Goal: Task Accomplishment & Management: Manage account settings

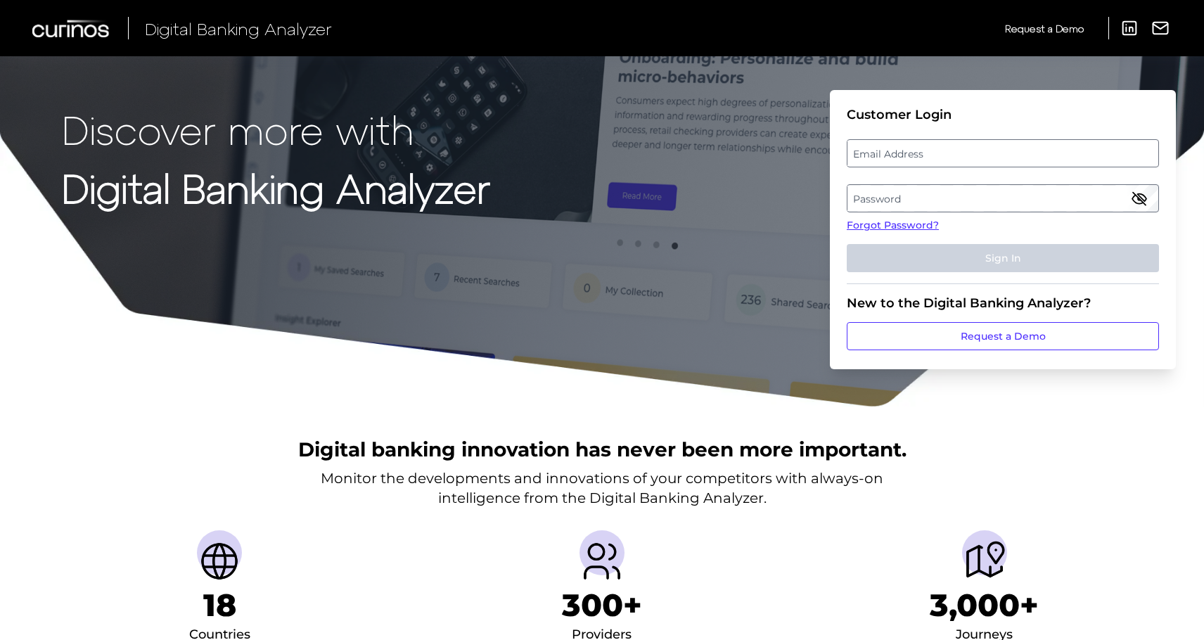
click at [882, 154] on label "Email Address" at bounding box center [1002, 153] width 310 height 25
click at [882, 154] on input "email" at bounding box center [1003, 153] width 312 height 28
type input "[PERSON_NAME][DOMAIN_NAME][EMAIL_ADDRESS][DOMAIN_NAME]"
click at [909, 204] on label "Password" at bounding box center [1002, 198] width 310 height 25
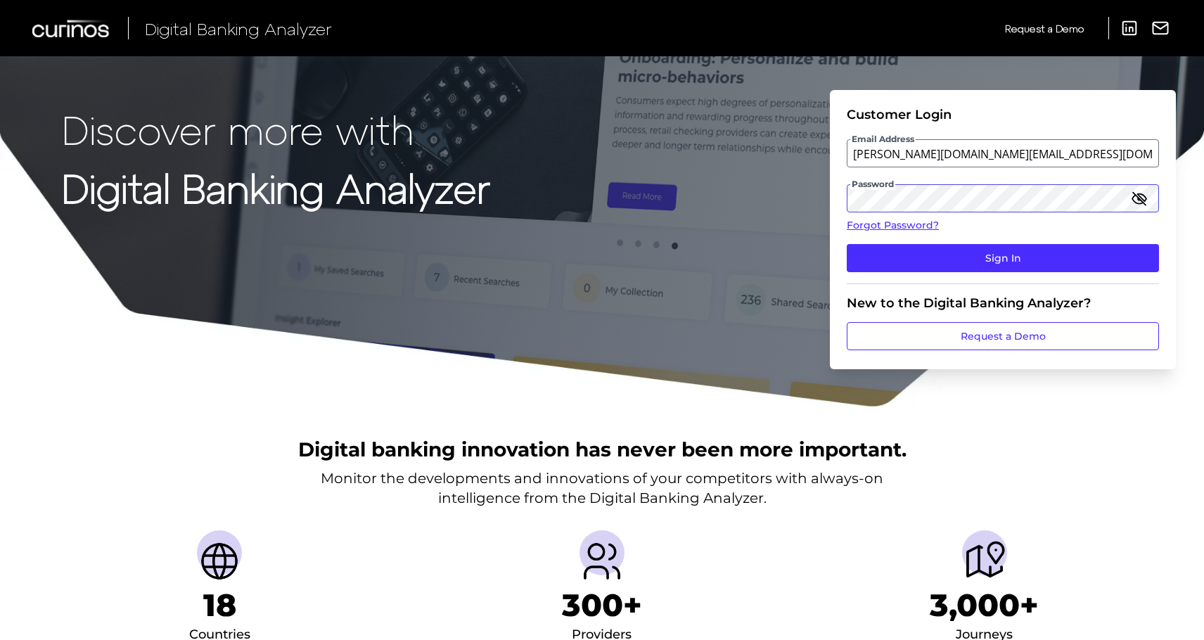
click at [847, 244] on button "Sign In" at bounding box center [1003, 258] width 312 height 28
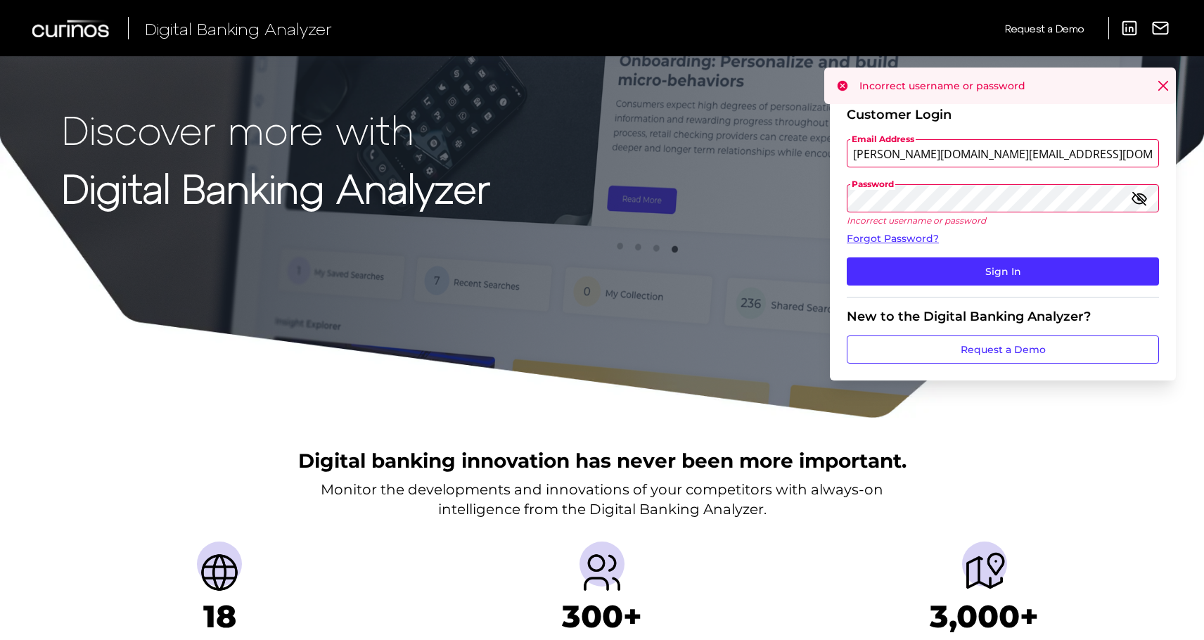
drag, startPoint x: 955, startPoint y: 215, endPoint x: 798, endPoint y: 188, distance: 159.8
click at [798, 188] on div "Discover more with Digital Banking Analyzer Customer Login Email Address [PERSO…" at bounding box center [602, 209] width 1204 height 419
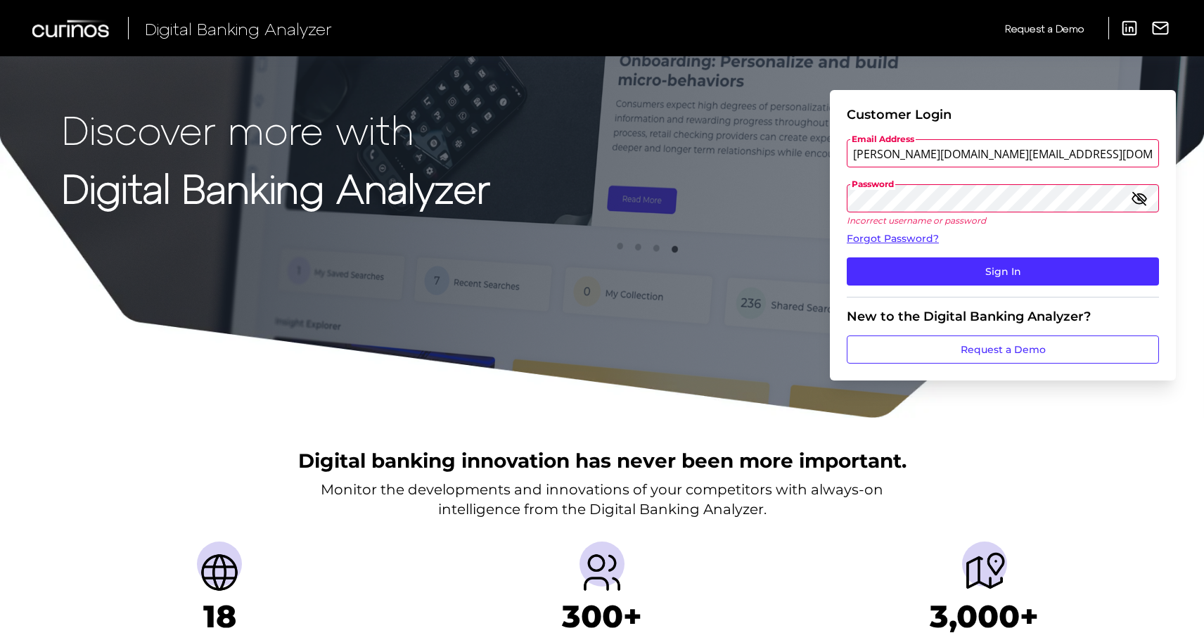
click at [1135, 207] on icon "button" at bounding box center [1139, 198] width 17 height 17
click at [998, 215] on p "Incorrect username or password" at bounding box center [1003, 220] width 312 height 11
click at [847, 257] on button "Sign In" at bounding box center [1003, 271] width 312 height 28
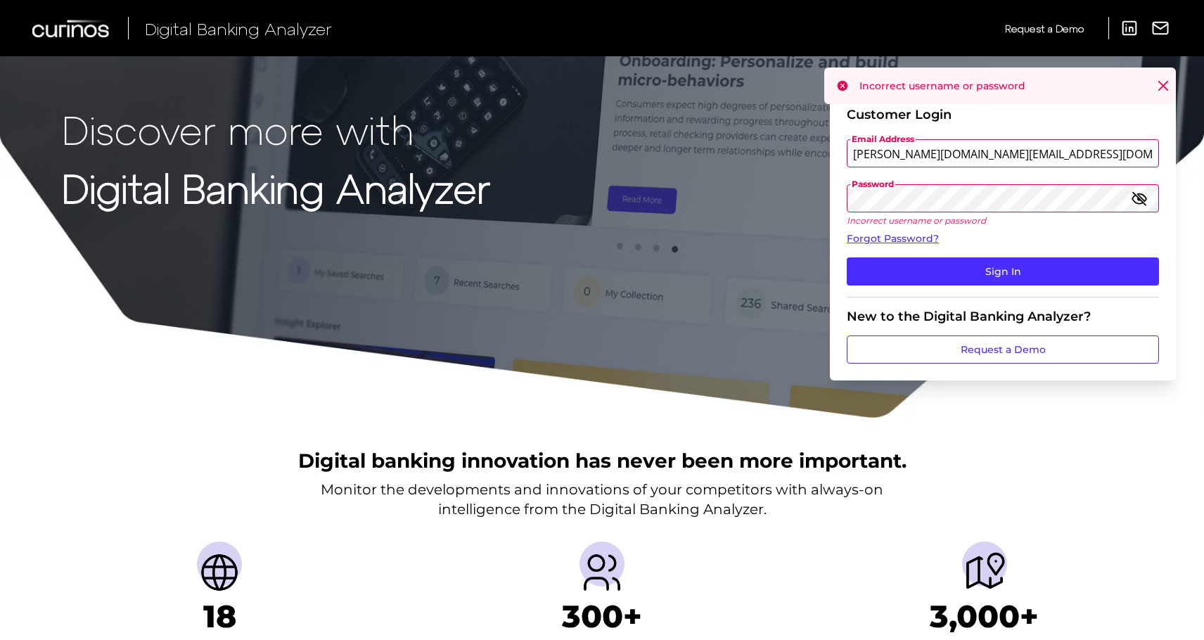
click at [793, 195] on div "Discover more with Digital Banking Analyzer Customer Login Email Address [PERSO…" at bounding box center [602, 209] width 1204 height 419
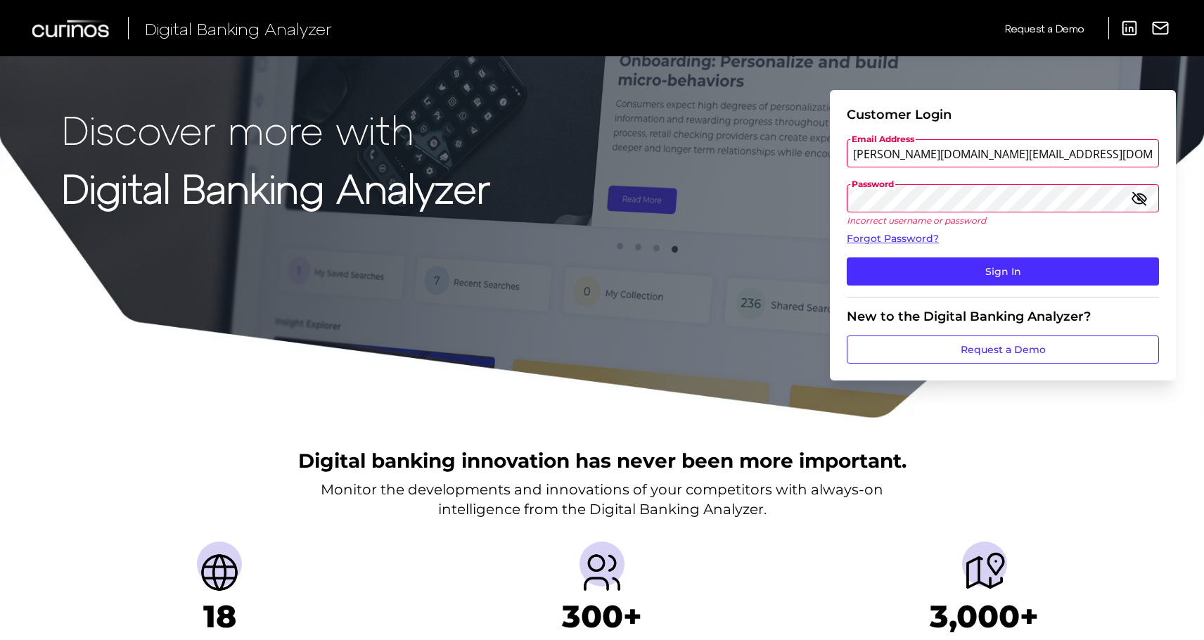
click at [847, 257] on button "Sign In" at bounding box center [1003, 271] width 312 height 28
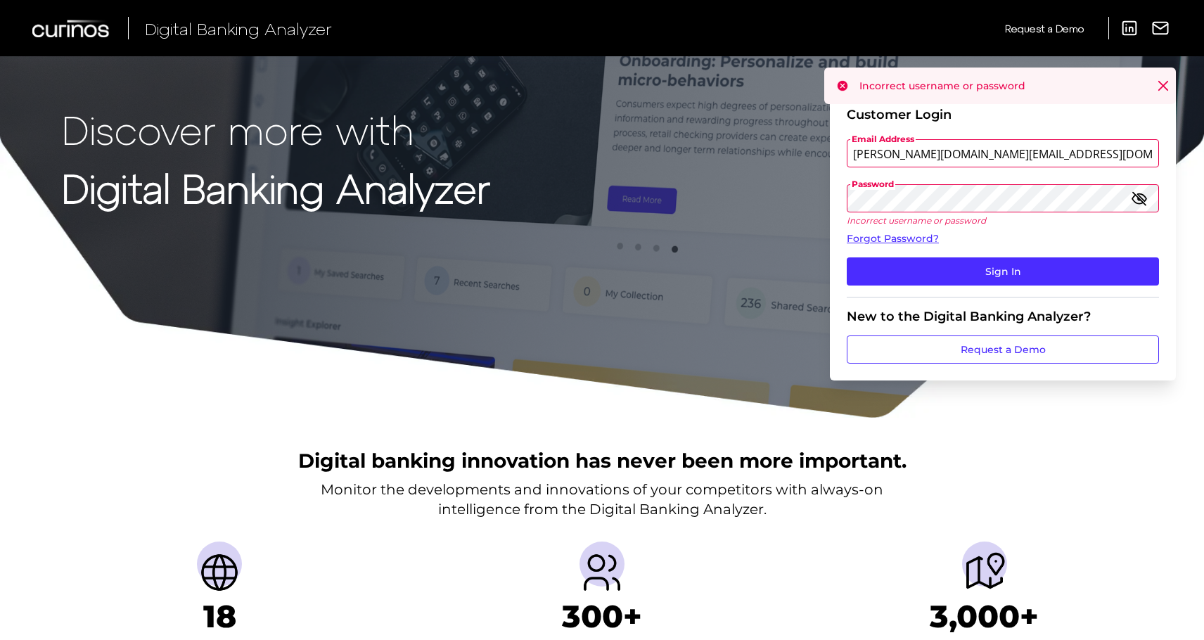
click at [817, 193] on div "Discover more with Digital Banking Analyzer Customer Login Email Address [PERSO…" at bounding box center [602, 209] width 1204 height 419
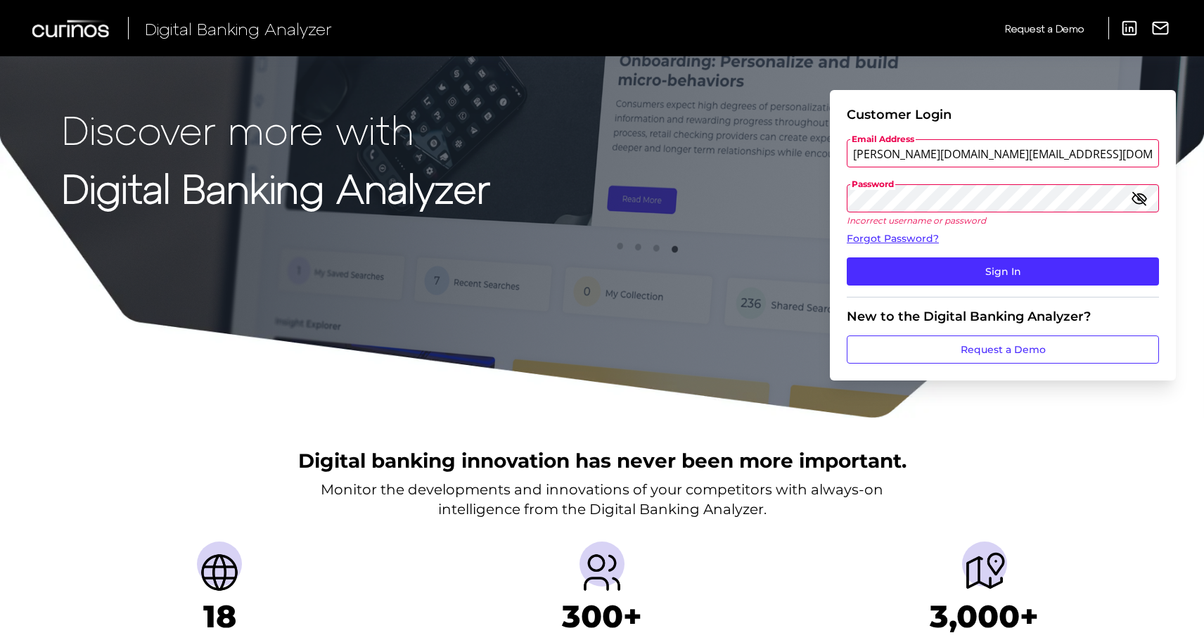
click at [847, 257] on button "Sign In" at bounding box center [1003, 271] width 312 height 28
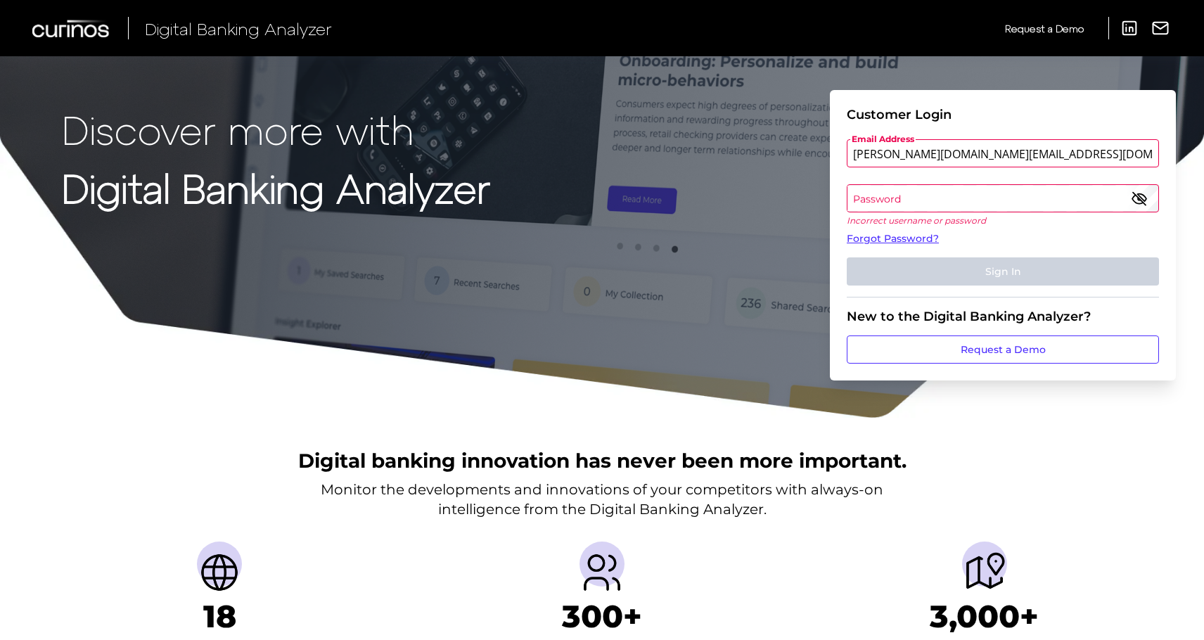
click at [928, 196] on label "Password" at bounding box center [1002, 198] width 310 height 25
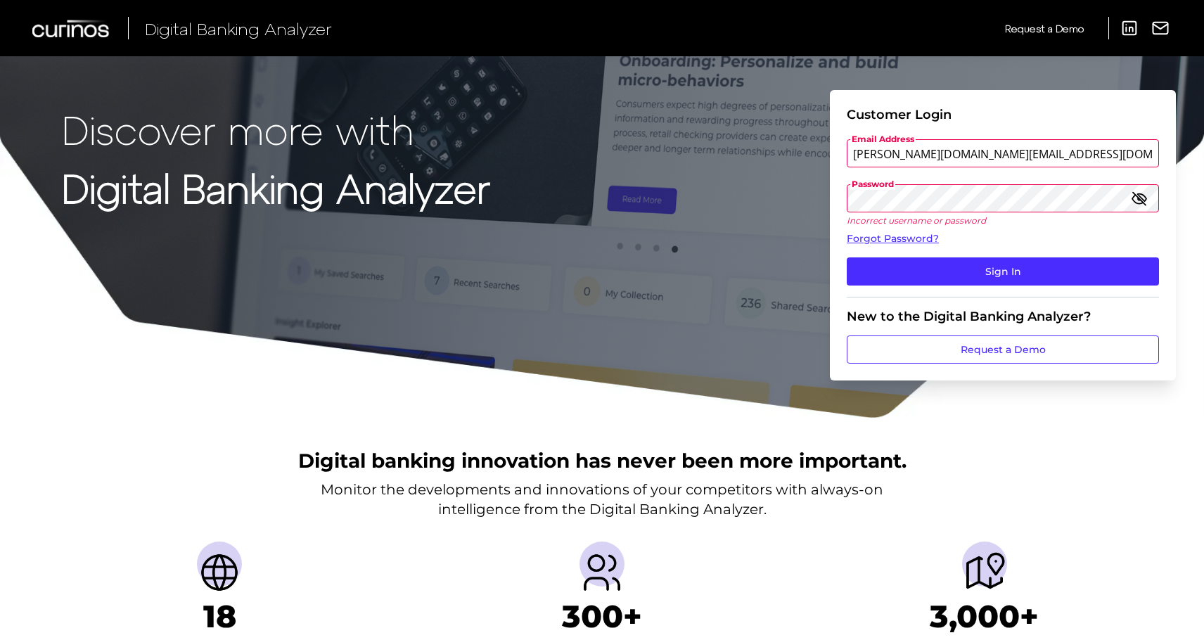
click at [847, 257] on button "Sign In" at bounding box center [1003, 271] width 312 height 28
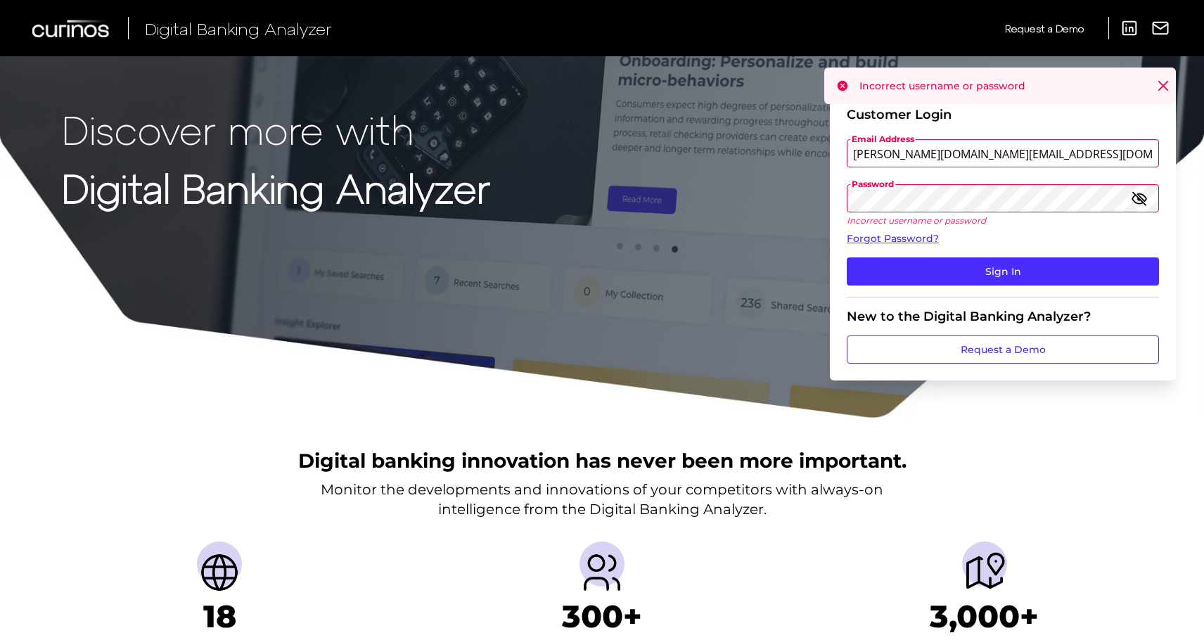
click at [821, 193] on div "Discover more with Digital Banking Analyzer Customer Login Email Address [PERSO…" at bounding box center [602, 209] width 1204 height 419
